Goal: Check status: Check status

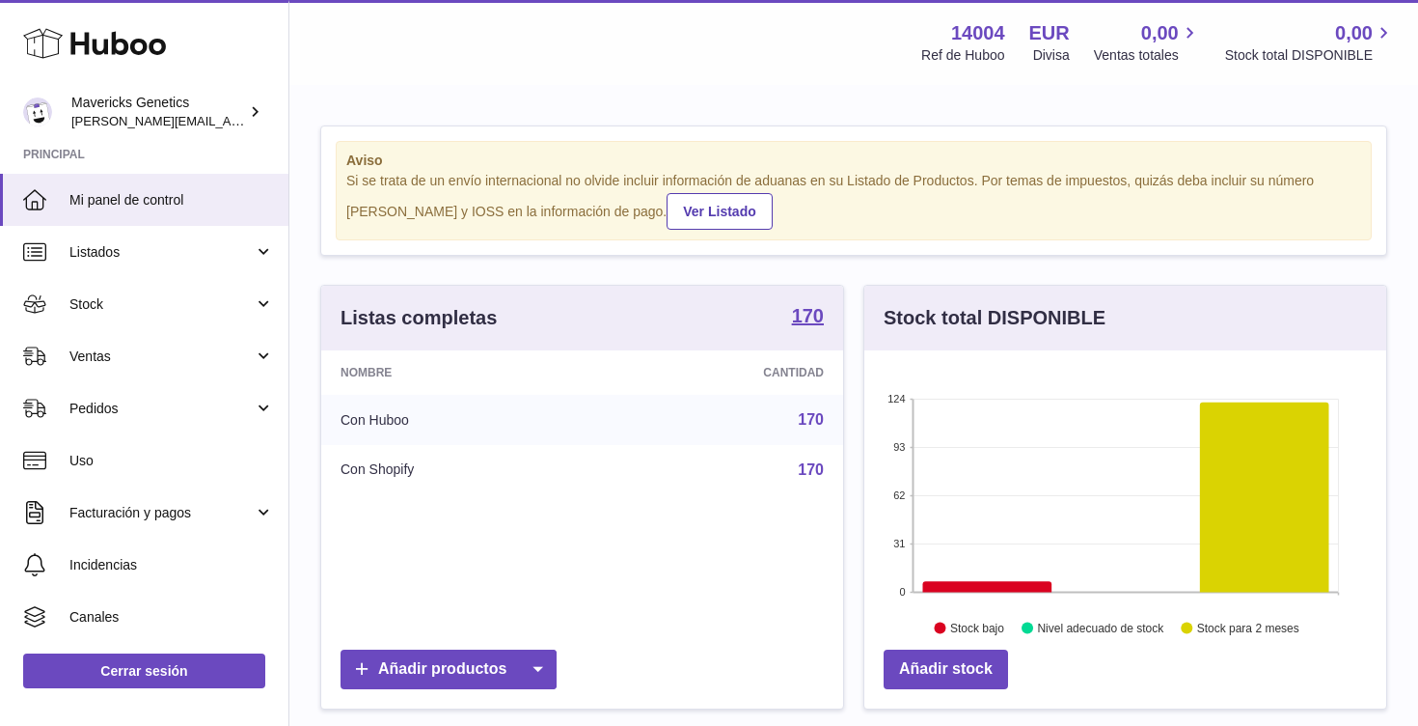
scroll to position [301, 522]
click at [240, 303] on span "Stock" at bounding box center [161, 304] width 184 height 18
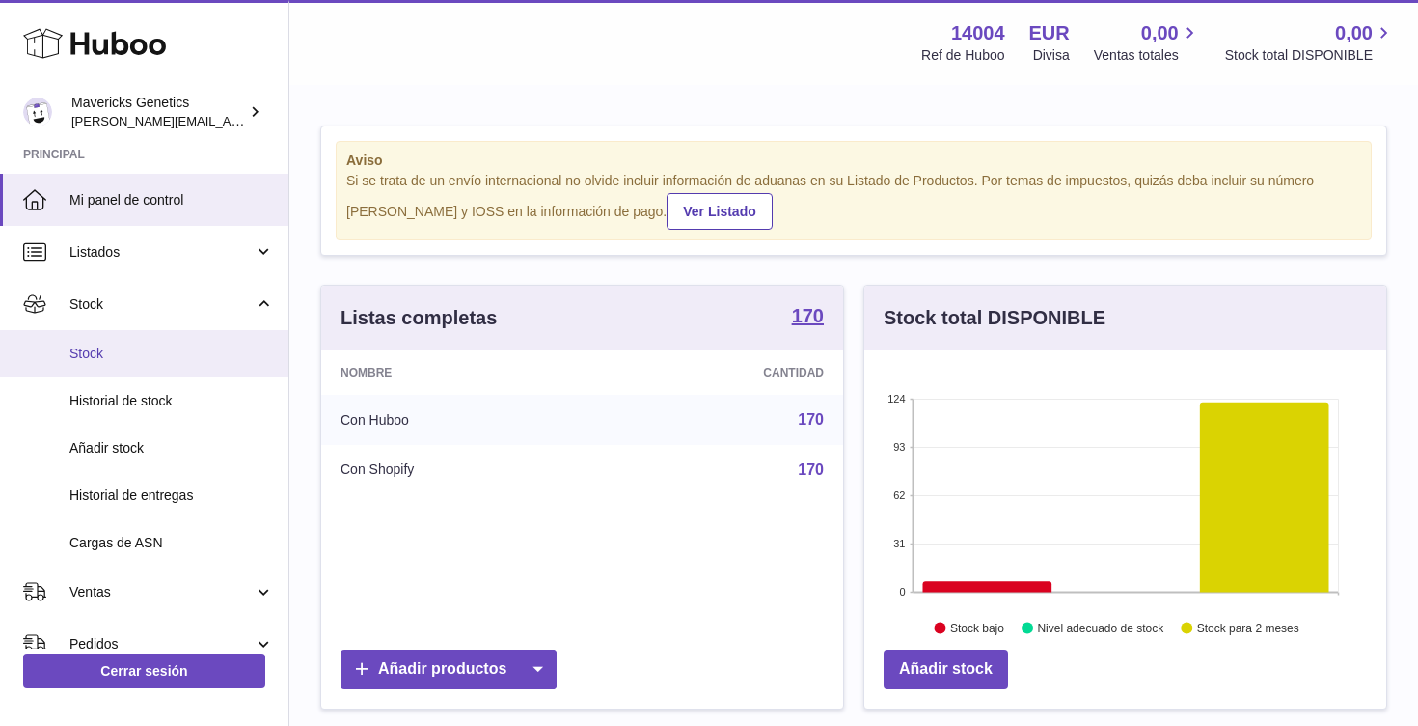
click at [189, 360] on span "Stock" at bounding box center [171, 353] width 205 height 18
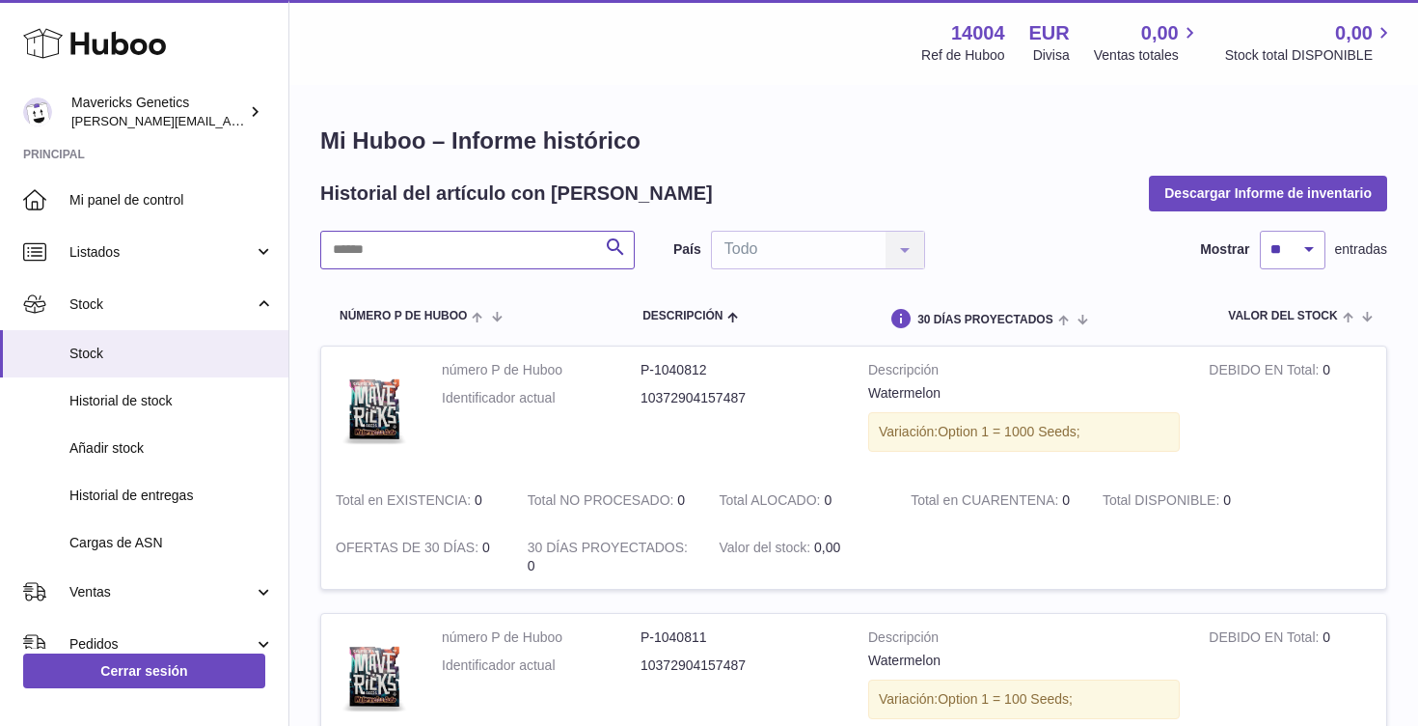
click at [433, 251] on input "text" at bounding box center [477, 250] width 315 height 39
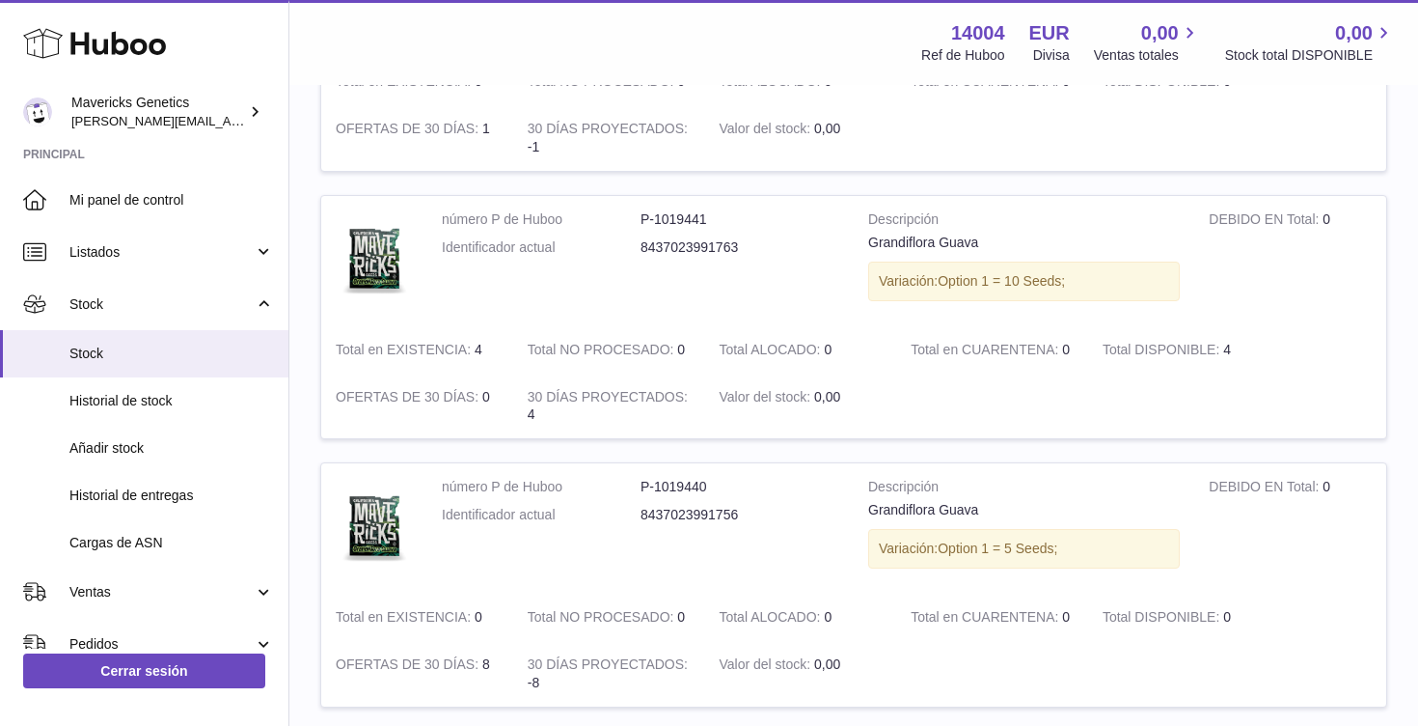
scroll to position [802, 0]
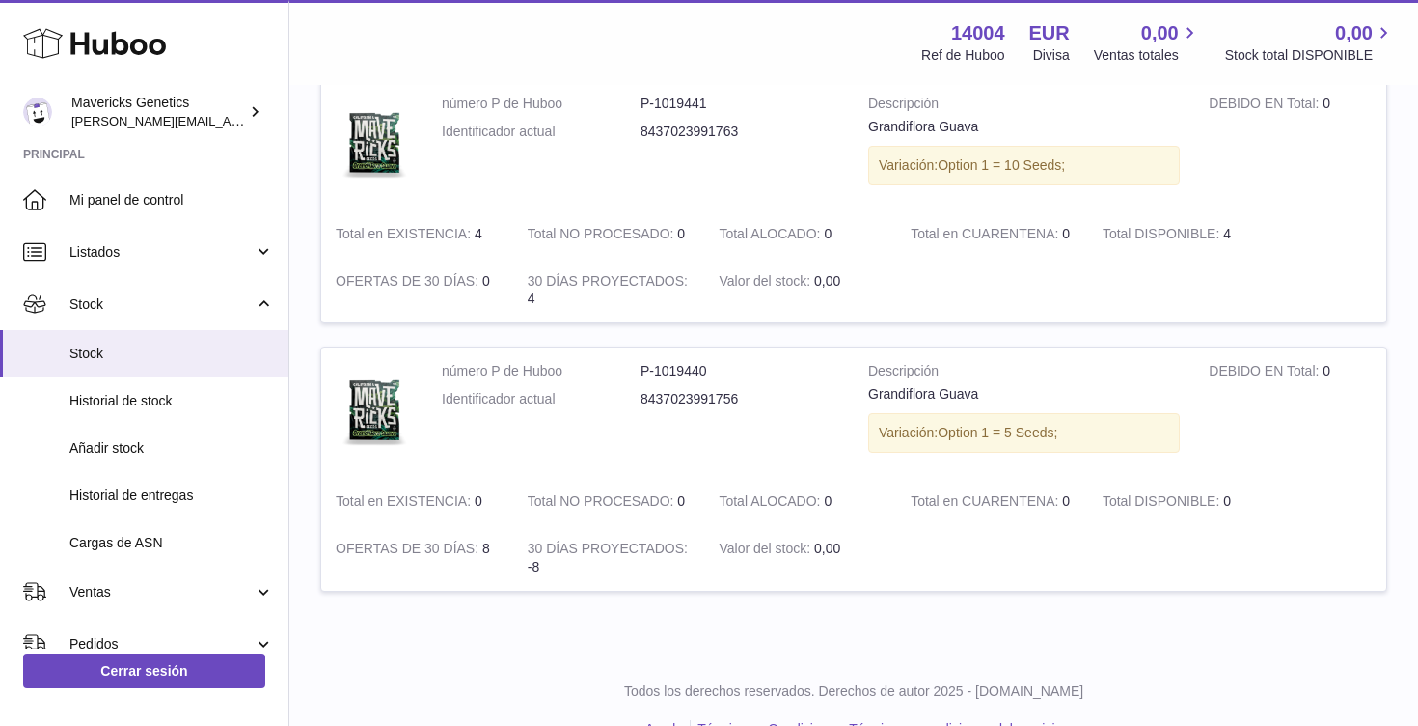
type input "******"
drag, startPoint x: 481, startPoint y: 545, endPoint x: 510, endPoint y: 545, distance: 28.9
click at [511, 545] on td "OFERTAS DE 30 DÍAS 8" at bounding box center [417, 558] width 192 height 66
drag, startPoint x: 532, startPoint y: 568, endPoint x: 550, endPoint y: 568, distance: 18.3
click at [550, 568] on td "30 DÍAS PROYECTADOS -8" at bounding box center [609, 558] width 192 height 66
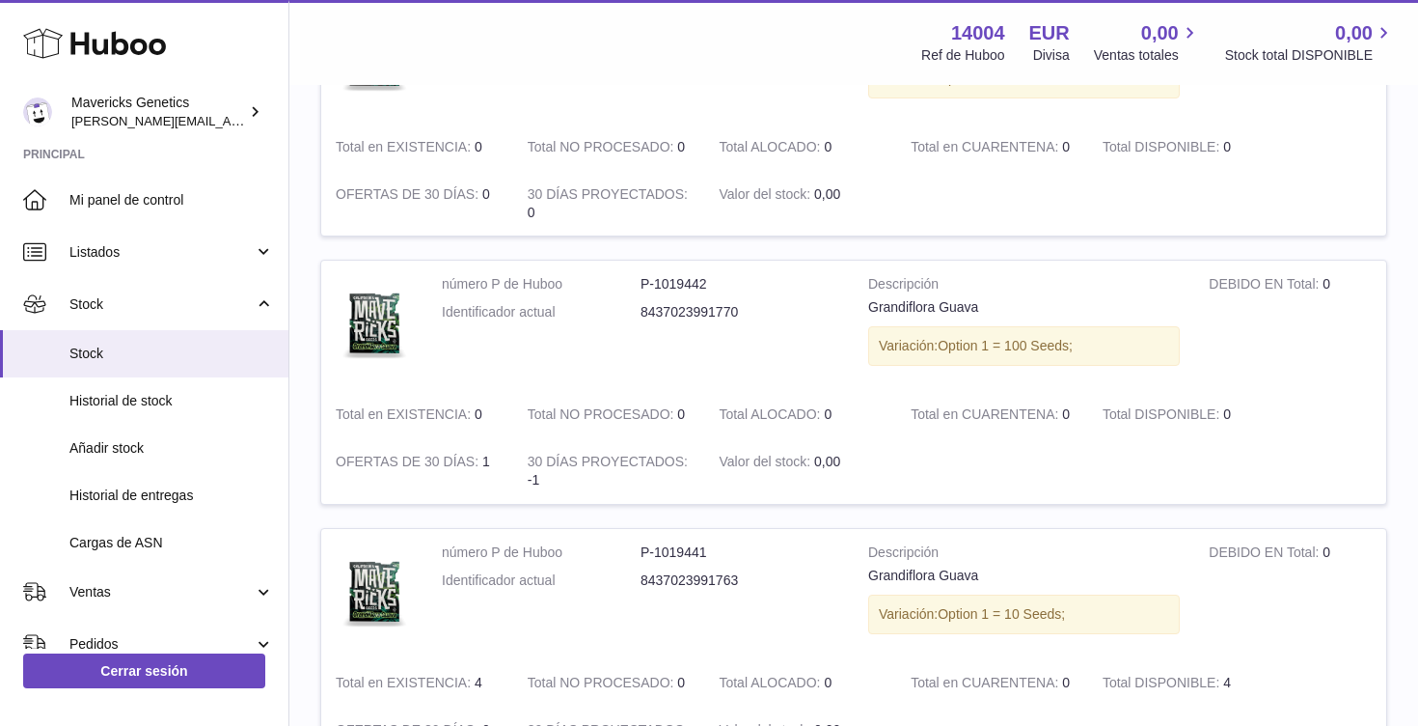
scroll to position [126, 0]
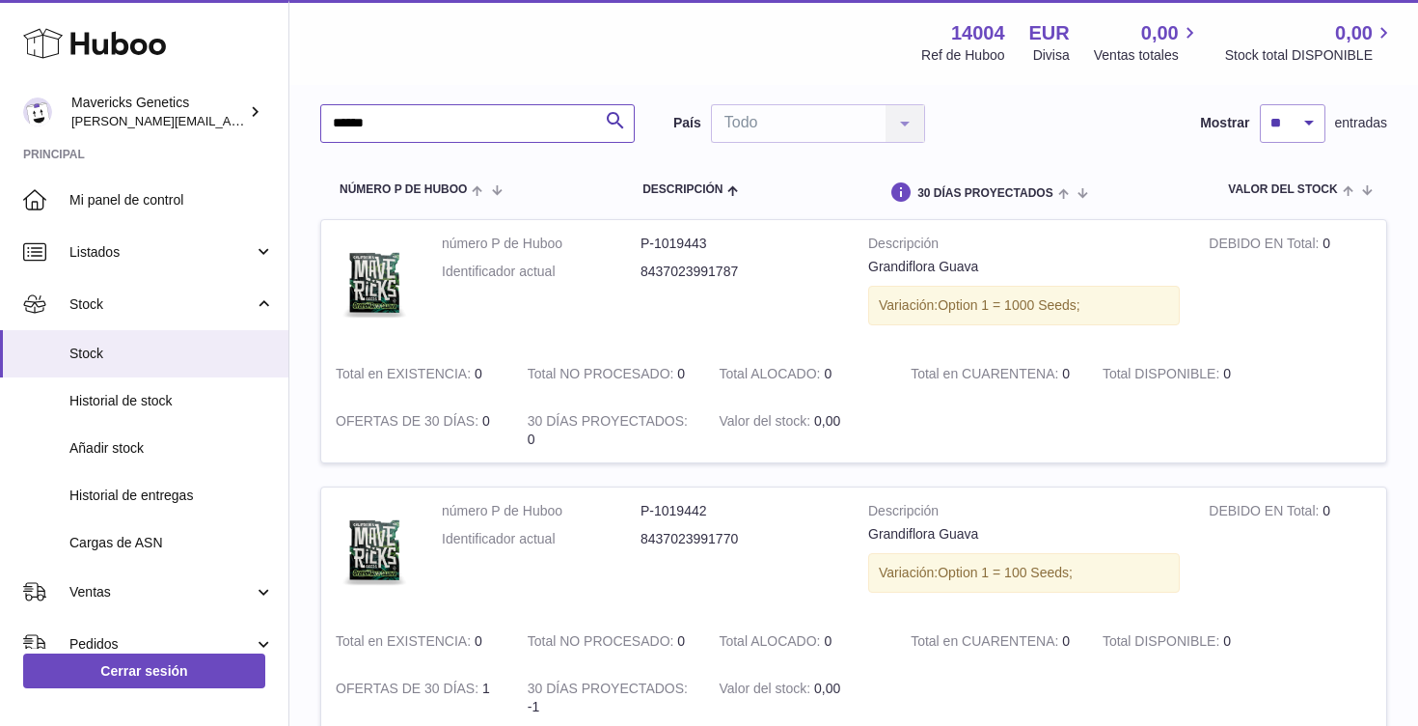
drag, startPoint x: 441, startPoint y: 124, endPoint x: 313, endPoint y: 99, distance: 130.8
click at [320, 104] on input "******" at bounding box center [477, 123] width 315 height 39
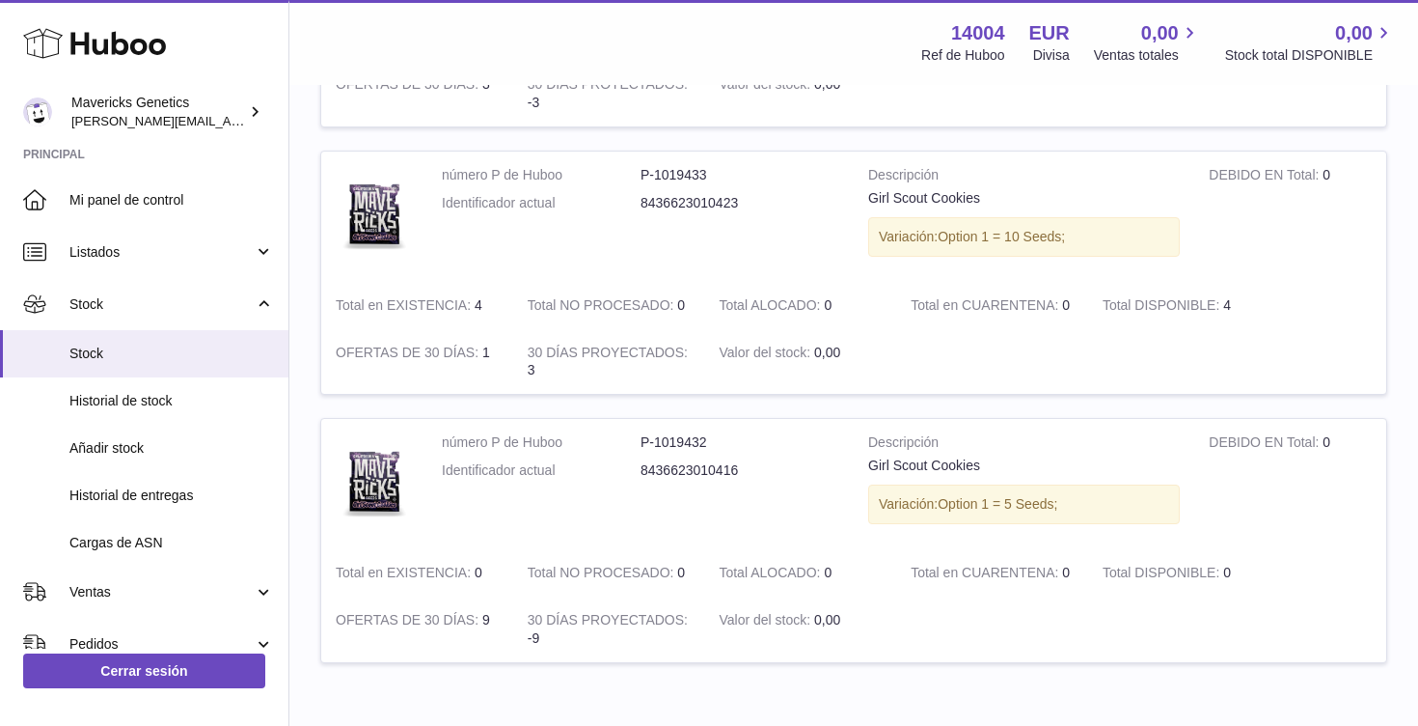
scroll to position [728, 0]
drag, startPoint x: 471, startPoint y: 621, endPoint x: 821, endPoint y: 630, distance: 350.4
click at [821, 629] on tr "número P de Huboo P-1019432 Identificador actual 8436623010416 Descripción Girl…" at bounding box center [853, 543] width 1067 height 244
click at [953, 629] on td at bounding box center [1141, 632] width 490 height 66
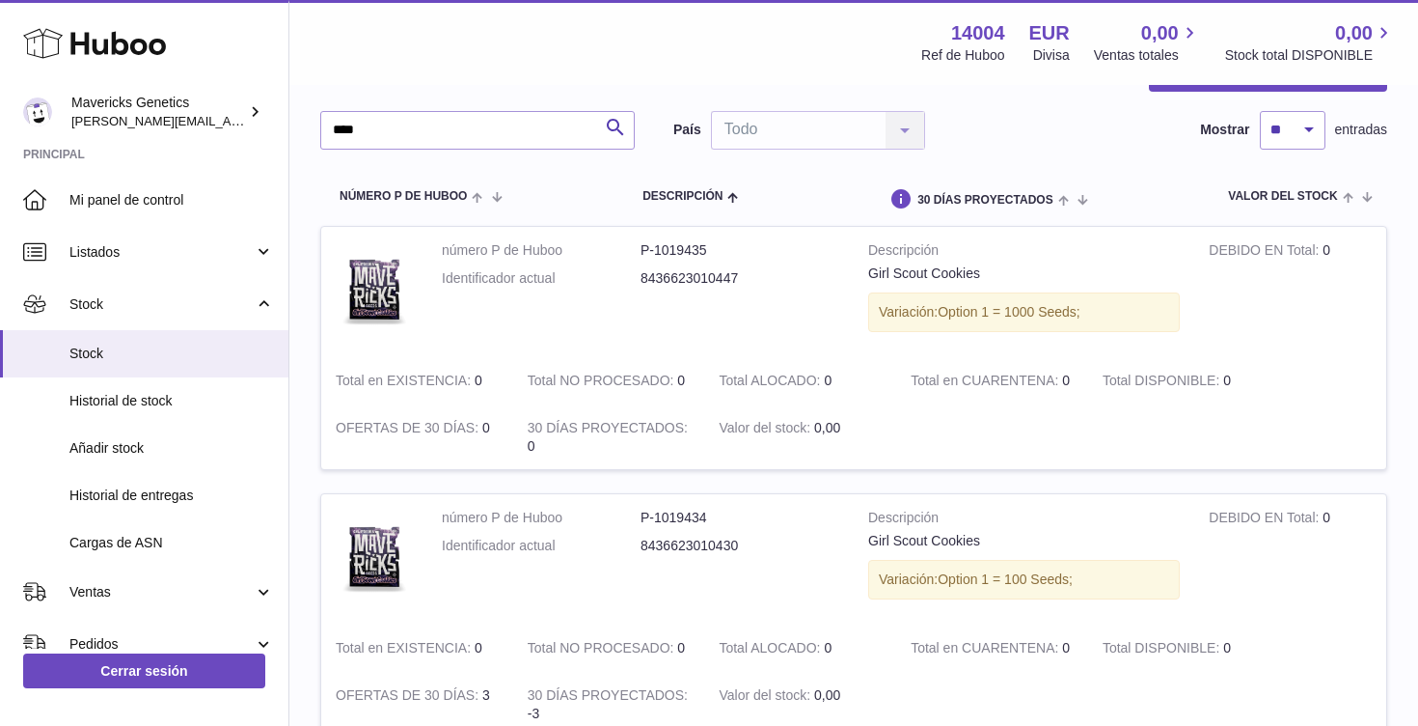
scroll to position [0, 0]
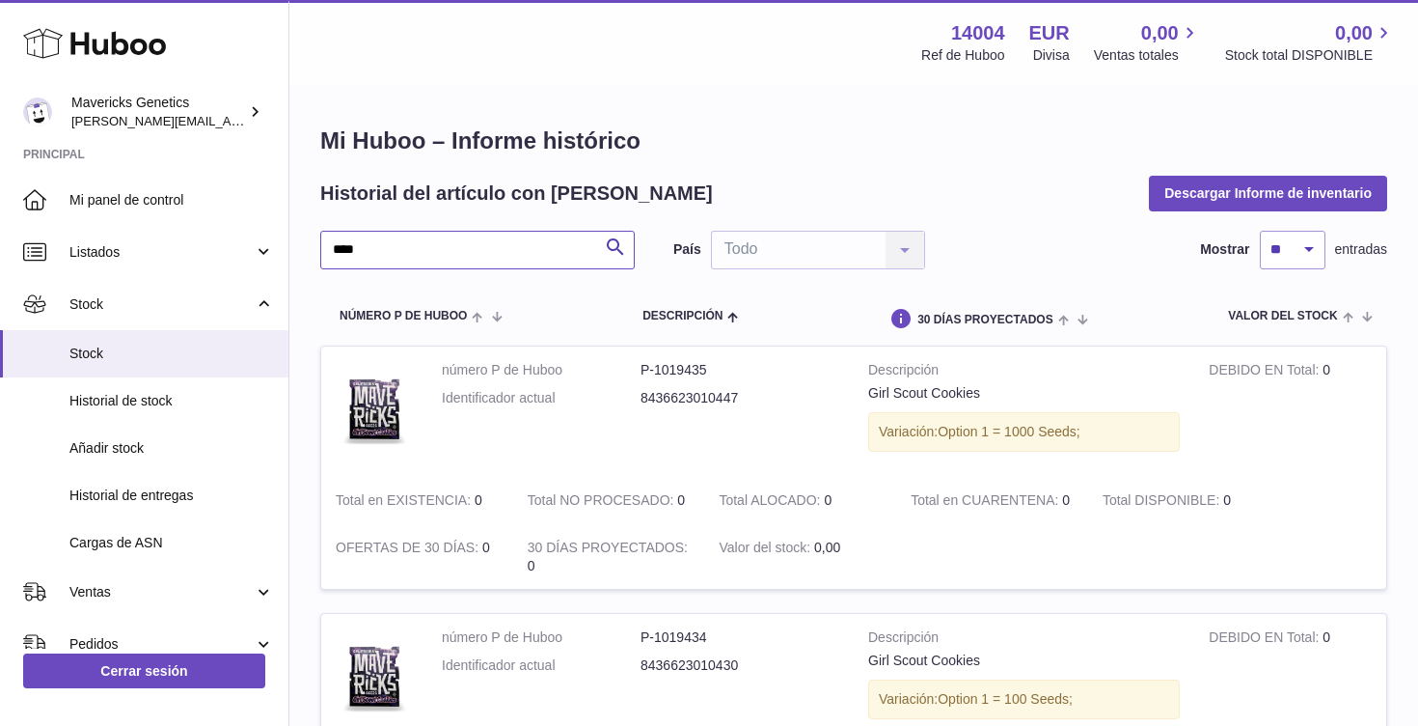
click at [439, 258] on input "****" at bounding box center [477, 250] width 315 height 39
type input "*"
type input "****"
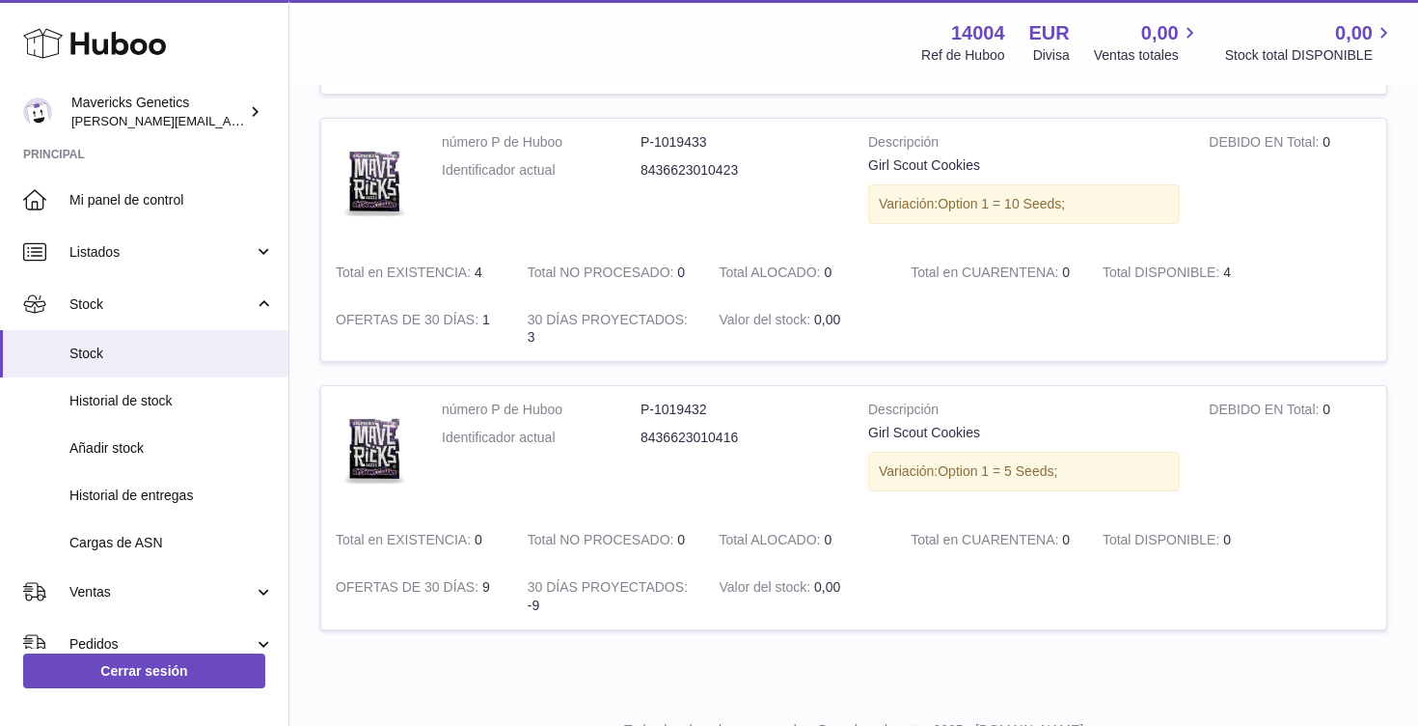
scroll to position [765, 0]
drag, startPoint x: 1001, startPoint y: 472, endPoint x: 1119, endPoint y: 471, distance: 118.7
click at [1118, 472] on div "Variación: Option 1 = 5 Seeds;" at bounding box center [1024, 470] width 312 height 40
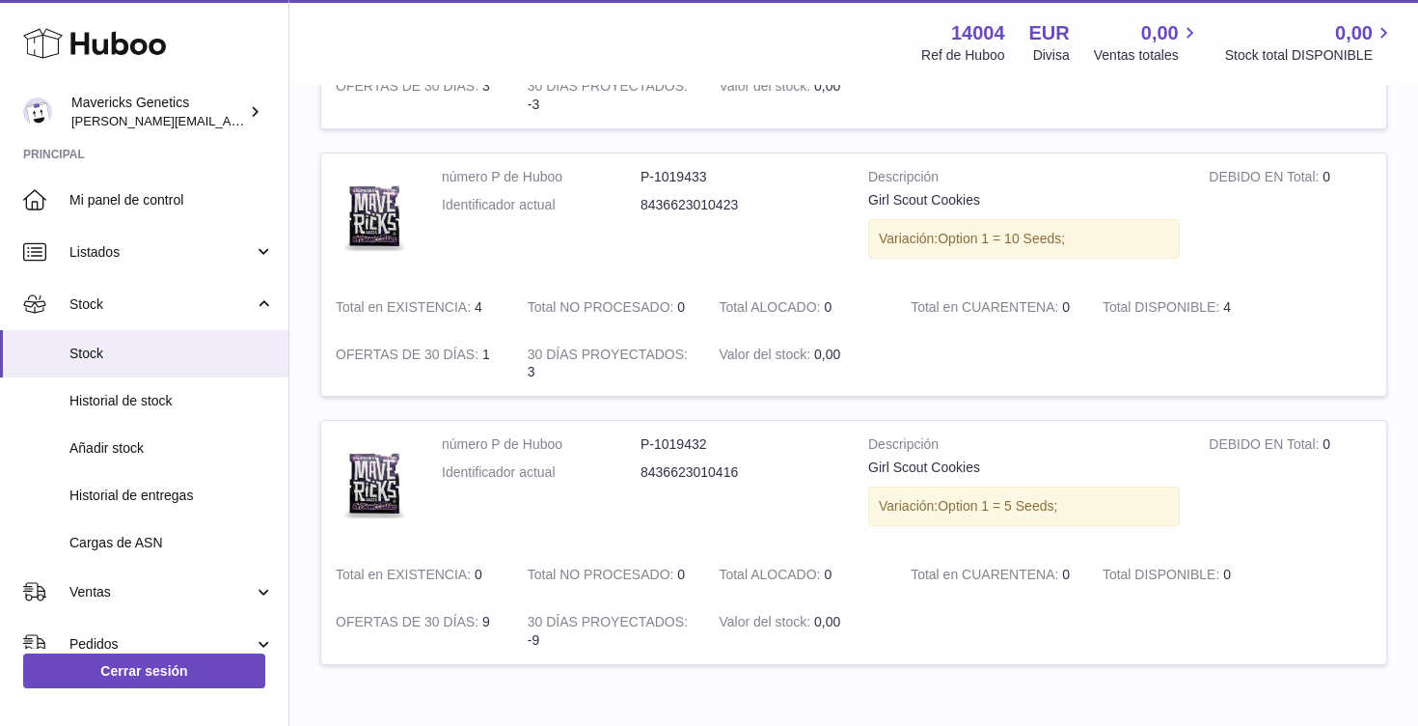
scroll to position [539, 0]
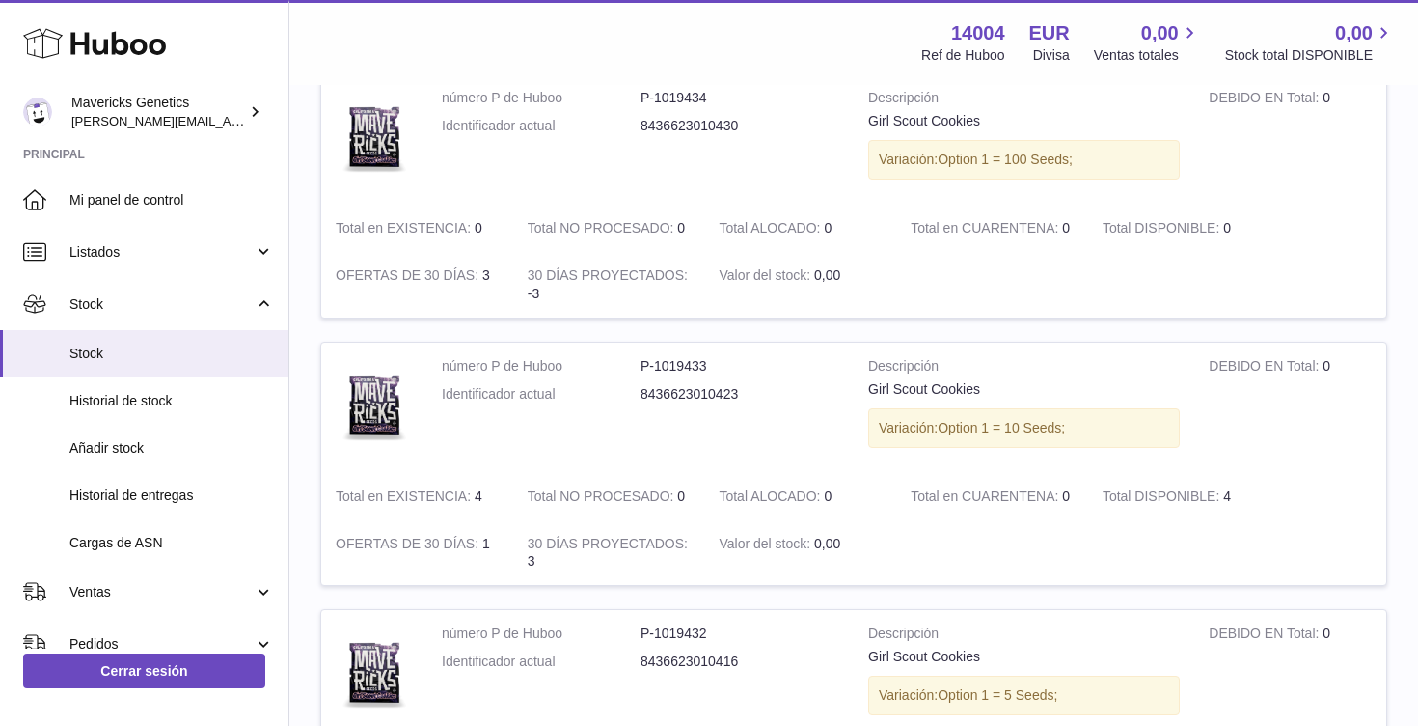
drag, startPoint x: 1224, startPoint y: 489, endPoint x: 1270, endPoint y: 489, distance: 45.4
click at [1271, 489] on td "Total DISPONIBLE 4" at bounding box center [1184, 496] width 192 height 47
click at [613, 459] on td "número P de Huboo P-1019433 Identificador actual 8436623010423" at bounding box center [640, 408] width 426 height 130
